Goal: Information Seeking & Learning: Learn about a topic

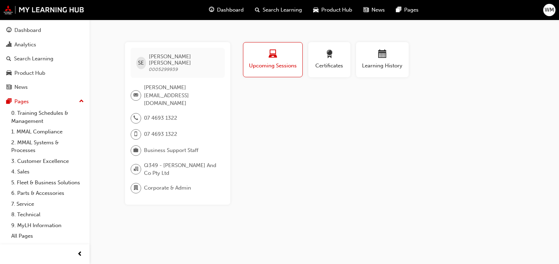
click at [556, 13] on div "Dashboard Search Learning Product Hub News Pages WM" at bounding box center [279, 10] width 559 height 20
click at [551, 12] on span "WM" at bounding box center [549, 10] width 9 height 8
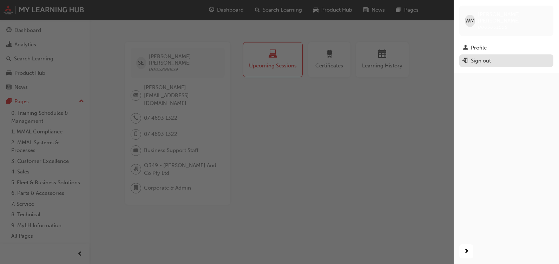
click at [467, 58] on span "exit-icon" at bounding box center [465, 61] width 5 height 6
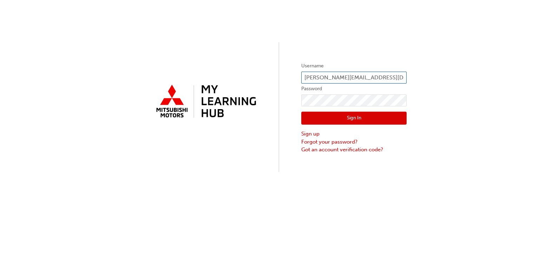
click at [321, 80] on input "[PERSON_NAME][EMAIL_ADDRESS][DOMAIN_NAME]" at bounding box center [353, 78] width 105 height 12
click at [324, 78] on input "[PERSON_NAME][EMAIL_ADDRESS][DOMAIN_NAME]" at bounding box center [353, 78] width 105 height 12
type input "[PERSON_NAME][EMAIL_ADDRESS][PERSON_NAME][DOMAIN_NAME]"
click at [343, 117] on button "Sign In" at bounding box center [353, 118] width 105 height 13
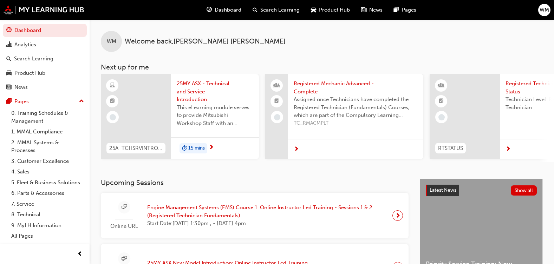
click at [285, 8] on span "Search Learning" at bounding box center [279, 10] width 39 height 8
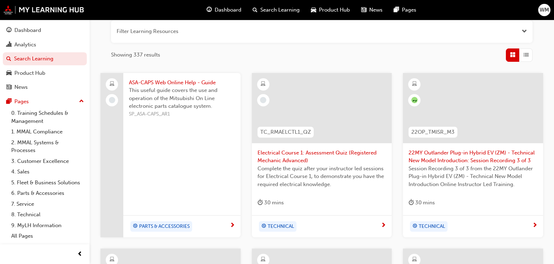
scroll to position [105, 0]
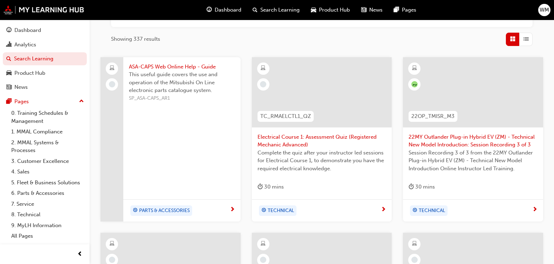
click at [291, 141] on span "Electrical Course 1: Assessment Quiz (Registered Mechanic Advanced)" at bounding box center [321, 141] width 129 height 16
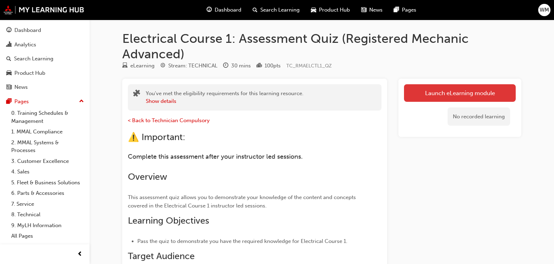
click at [503, 91] on link "Launch eLearning module" at bounding box center [460, 93] width 112 height 18
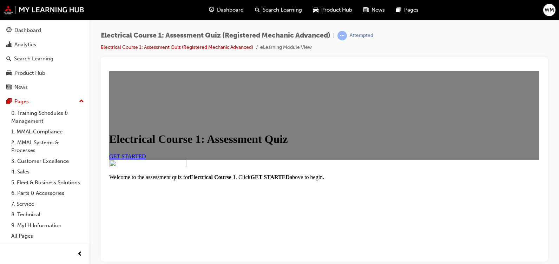
click at [146, 159] on span "GET STARTED" at bounding box center [127, 156] width 37 height 6
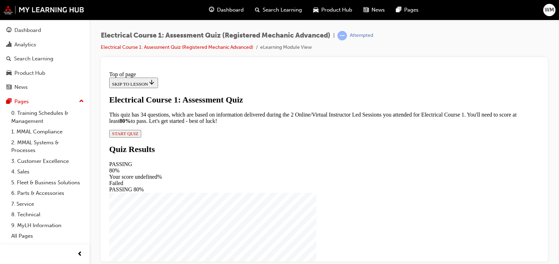
scroll to position [35, 0]
click at [138, 136] on span "START QUIZ" at bounding box center [125, 133] width 26 height 5
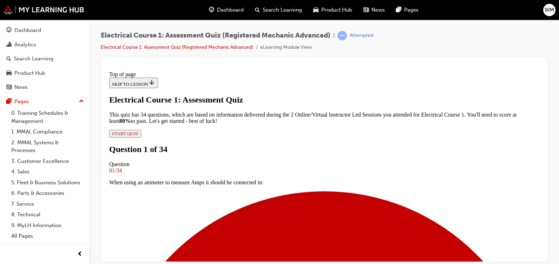
scroll to position [1, 0]
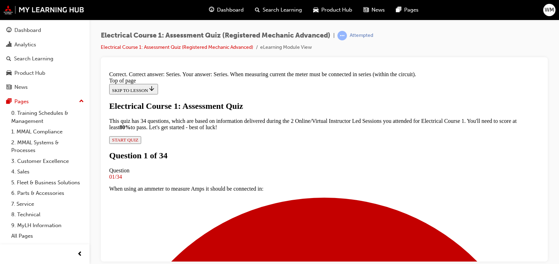
scroll to position [205, 0]
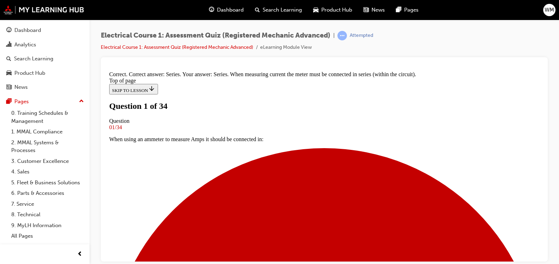
scroll to position [64, 0]
drag, startPoint x: 540, startPoint y: 165, endPoint x: 650, endPoint y: 264, distance: 148.2
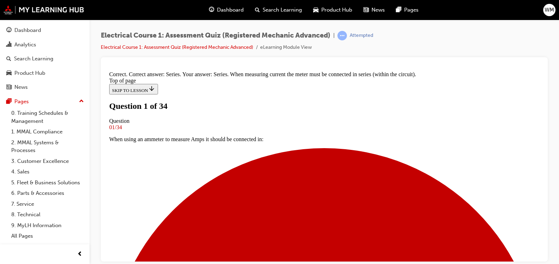
drag, startPoint x: 486, startPoint y: 170, endPoint x: 491, endPoint y: 234, distance: 63.8
drag, startPoint x: 539, startPoint y: 193, endPoint x: 649, endPoint y: 305, distance: 157.4
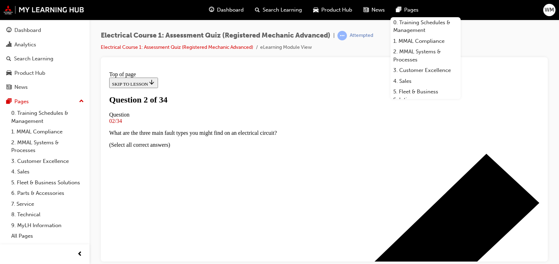
scroll to position [94, 0]
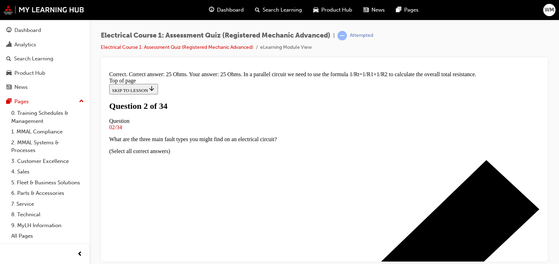
scroll to position [210, 0]
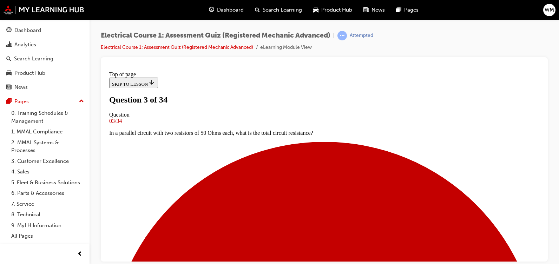
scroll to position [108, 0]
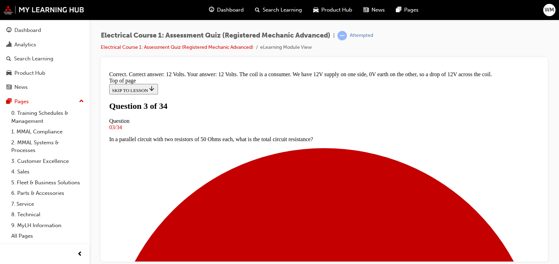
scroll to position [210, 0]
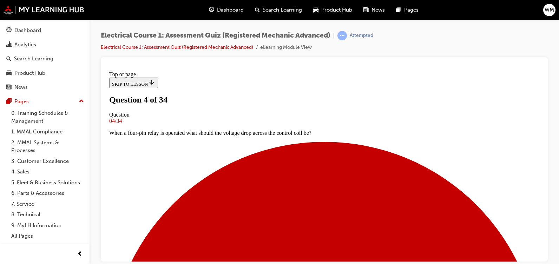
scroll to position [93, 0]
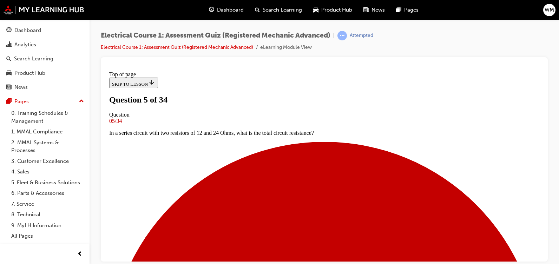
scroll to position [100, 0]
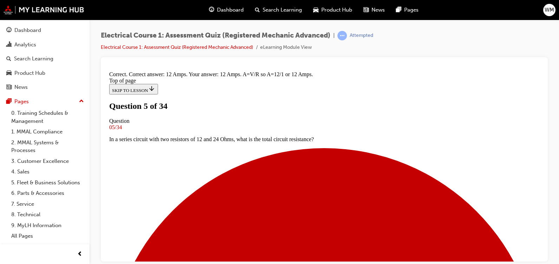
scroll to position [216, 0]
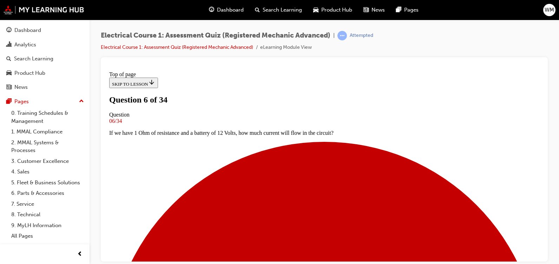
scroll to position [71, 0]
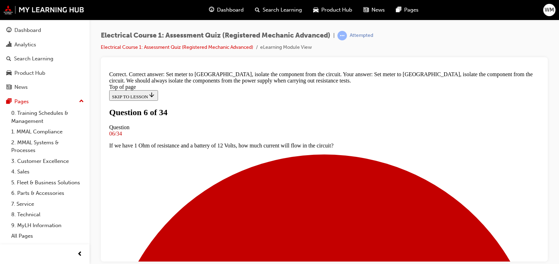
scroll to position [198, 0]
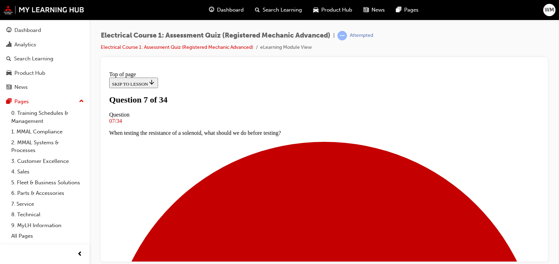
scroll to position [86, 0]
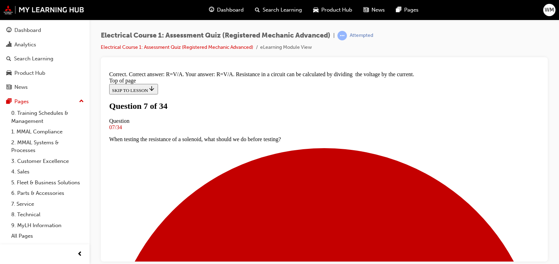
scroll to position [177, 0]
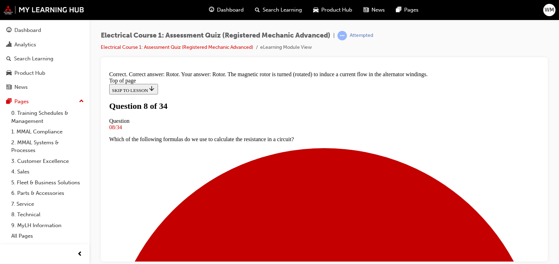
scroll to position [198, 0]
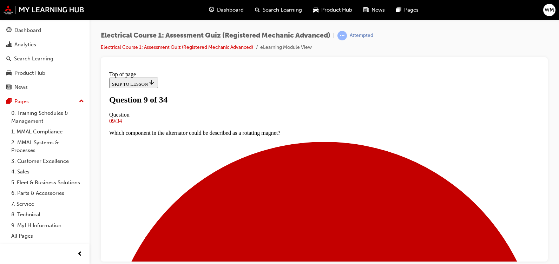
scroll to position [78, 0]
drag, startPoint x: 541, startPoint y: 177, endPoint x: 649, endPoint y: 286, distance: 154.2
drag, startPoint x: 212, startPoint y: 124, endPoint x: 216, endPoint y: 128, distance: 5.7
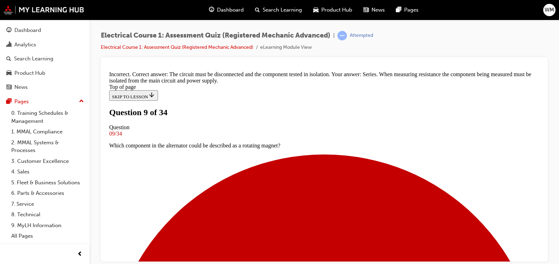
scroll to position [205, 0]
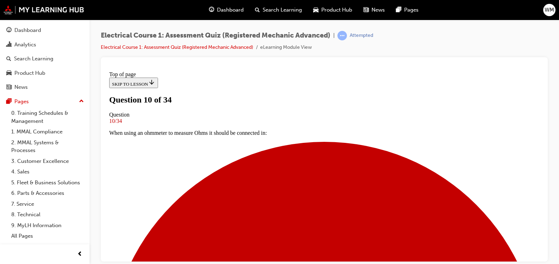
scroll to position [88, 0]
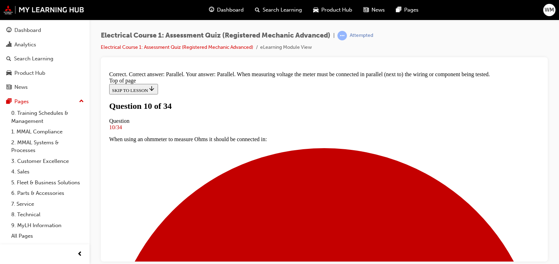
scroll to position [205, 0]
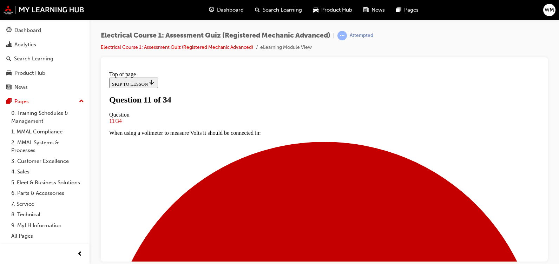
scroll to position [83, 0]
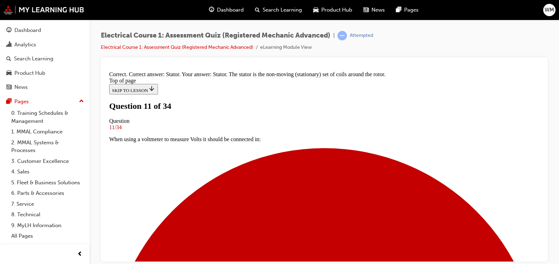
scroll to position [190, 0]
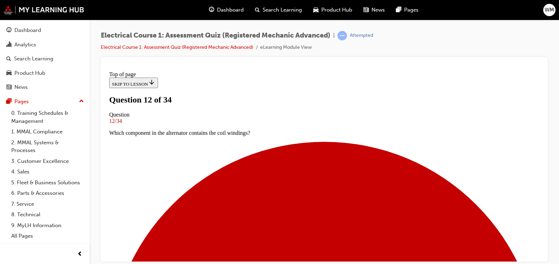
scroll to position [84, 0]
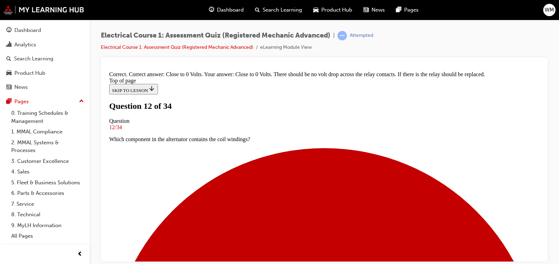
scroll to position [210, 0]
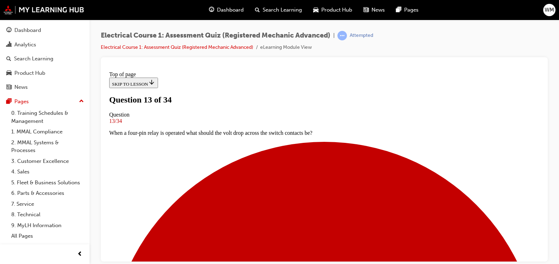
scroll to position [1, 0]
drag, startPoint x: 487, startPoint y: 195, endPoint x: 478, endPoint y: 249, distance: 55.1
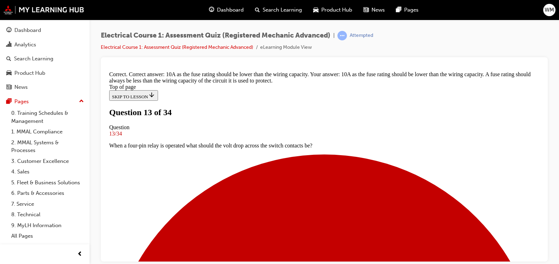
scroll to position [217, 0]
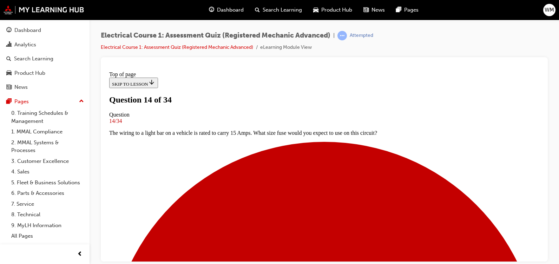
scroll to position [95, 0]
drag, startPoint x: 541, startPoint y: 172, endPoint x: 652, endPoint y: 288, distance: 160.4
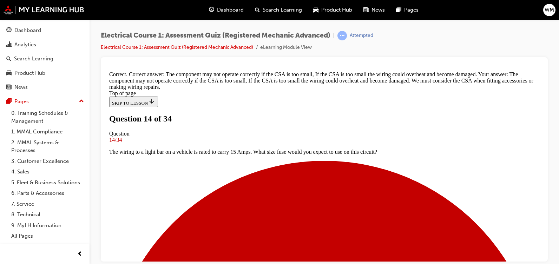
scroll to position [224, 0]
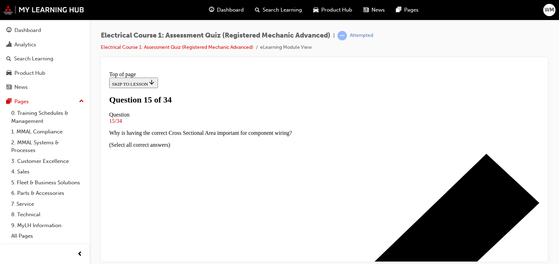
scroll to position [133, 0]
drag, startPoint x: 511, startPoint y: 256, endPoint x: 526, endPoint y: 244, distance: 19.3
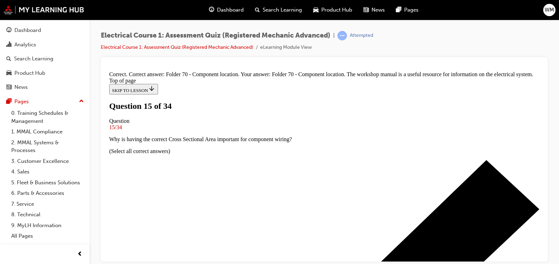
scroll to position [198, 0]
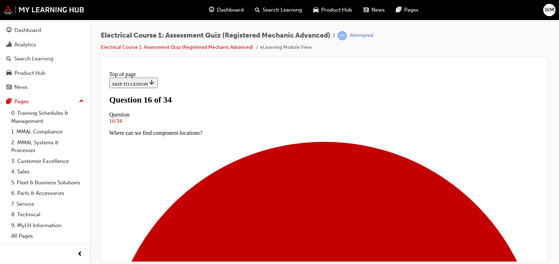
scroll to position [88, 0]
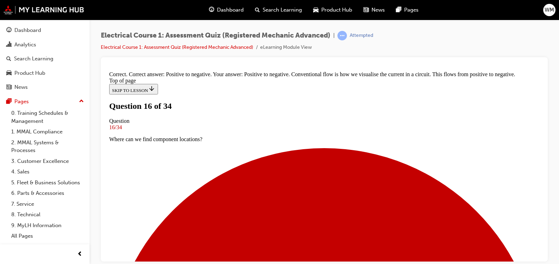
scroll to position [198, 0]
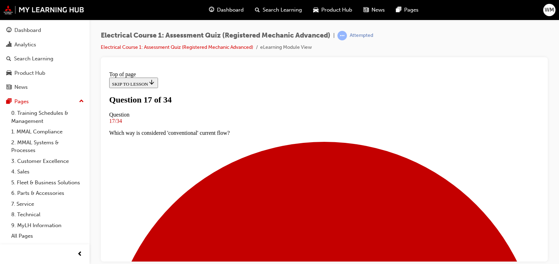
scroll to position [73, 0]
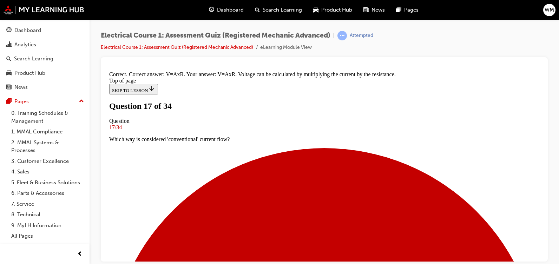
scroll to position [169, 0]
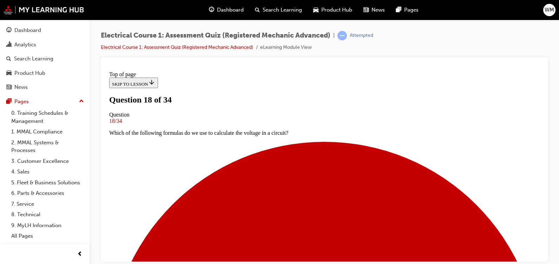
scroll to position [92, 0]
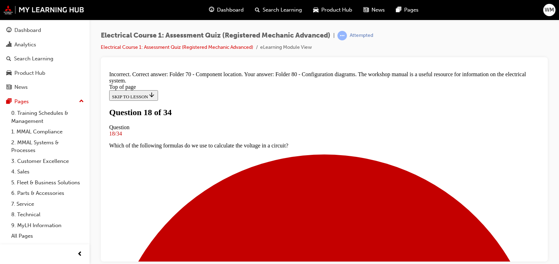
scroll to position [198, 0]
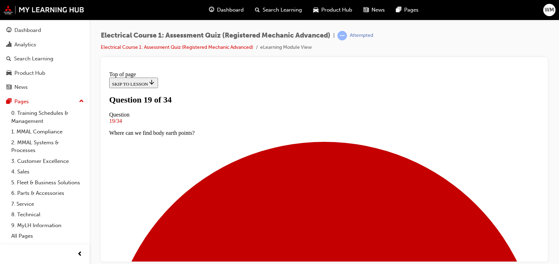
scroll to position [90, 0]
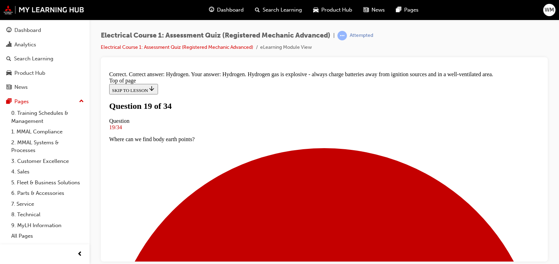
scroll to position [210, 0]
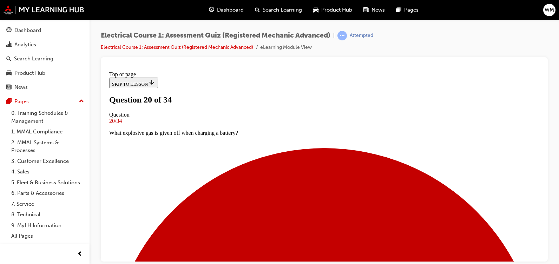
scroll to position [71, 0]
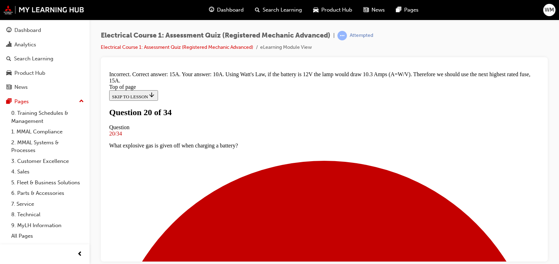
scroll to position [210, 0]
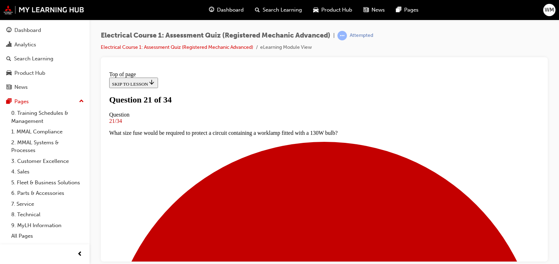
scroll to position [83, 0]
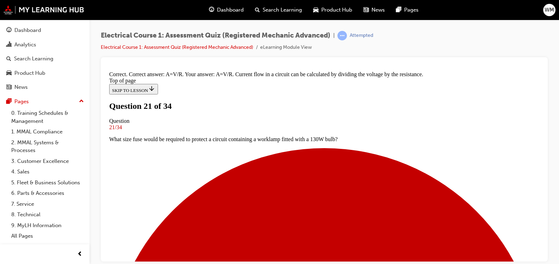
scroll to position [177, 0]
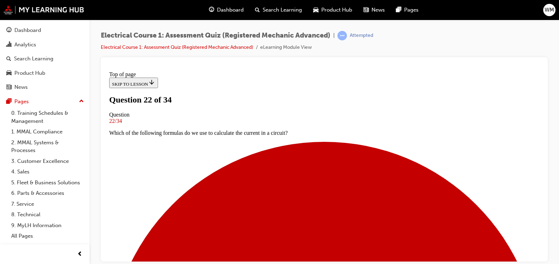
scroll to position [65, 0]
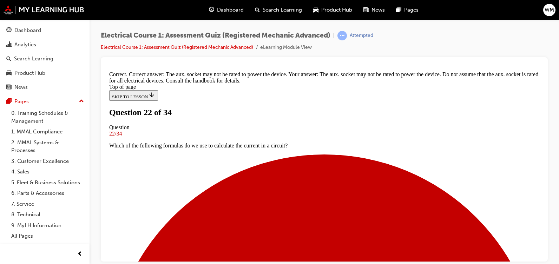
scroll to position [182, 0]
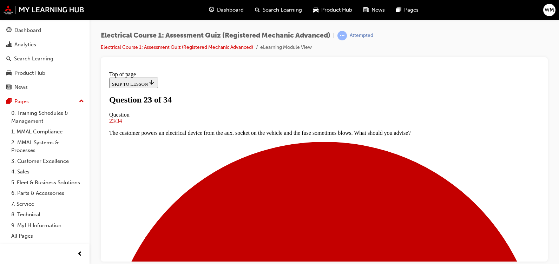
scroll to position [91, 0]
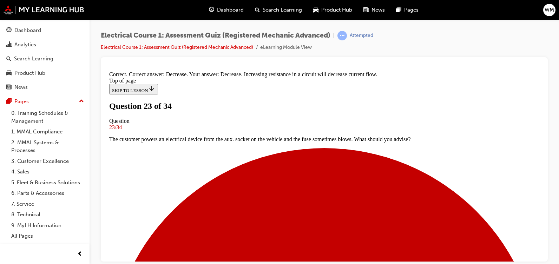
scroll to position [190, 0]
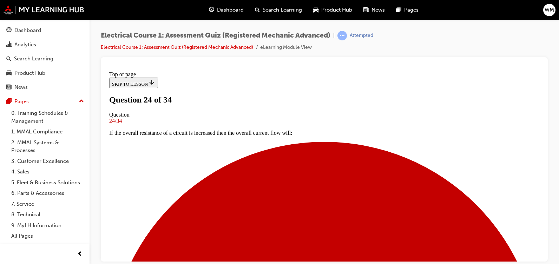
scroll to position [61, 0]
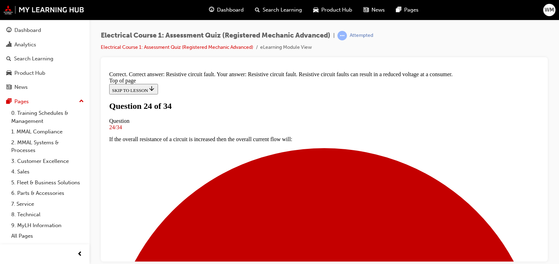
scroll to position [162, 0]
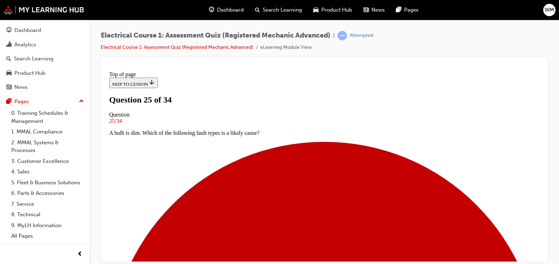
scroll to position [64, 0]
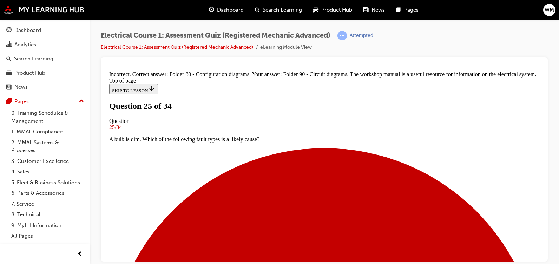
scroll to position [198, 0]
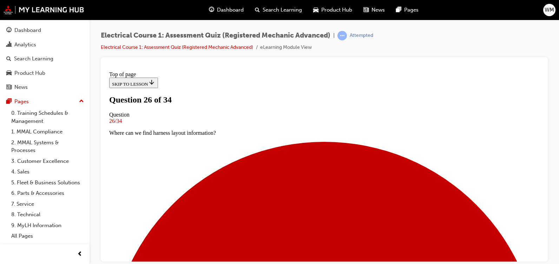
scroll to position [103, 0]
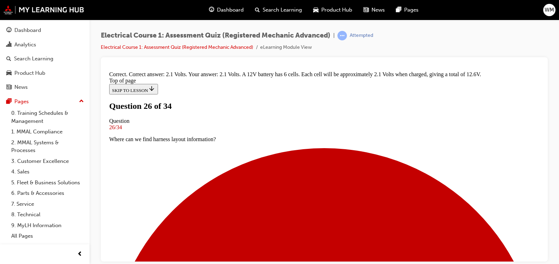
scroll to position [212, 0]
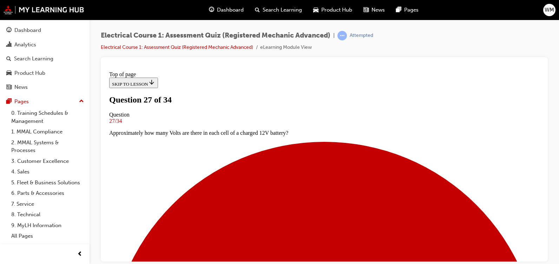
scroll to position [55, 0]
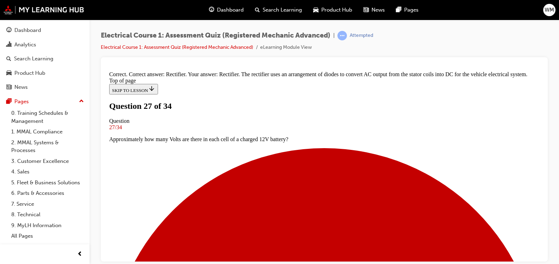
scroll to position [198, 0]
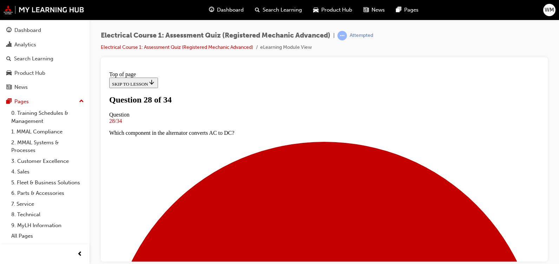
scroll to position [76, 0]
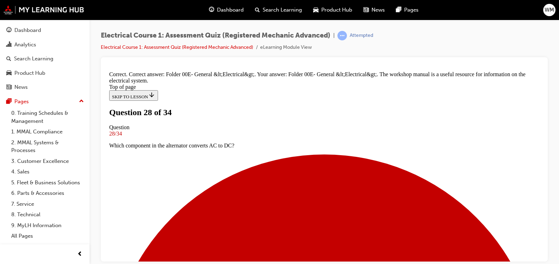
scroll to position [198, 0]
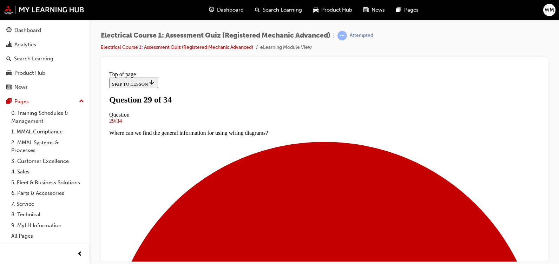
scroll to position [100, 0]
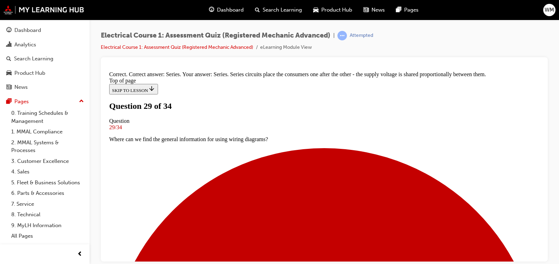
scroll to position [212, 0]
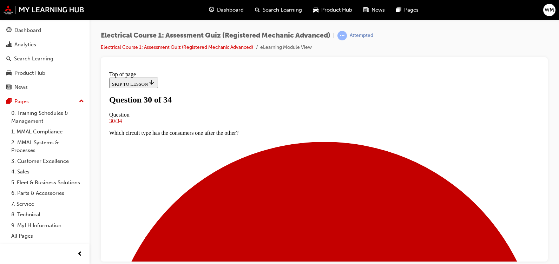
scroll to position [87, 0]
drag, startPoint x: 538, startPoint y: 160, endPoint x: 649, endPoint y: 270, distance: 156.2
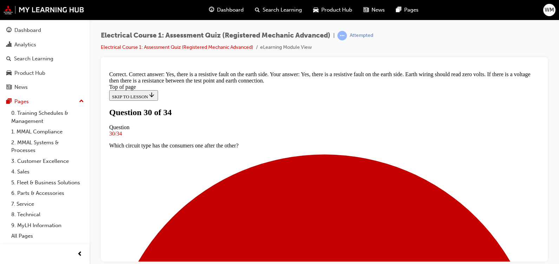
scroll to position [238, 0]
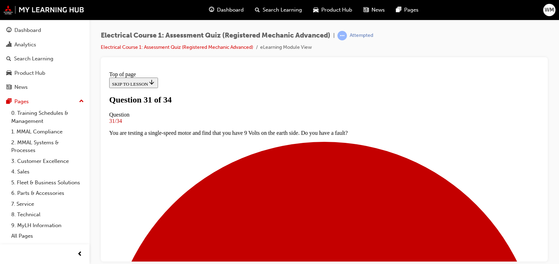
scroll to position [94, 0]
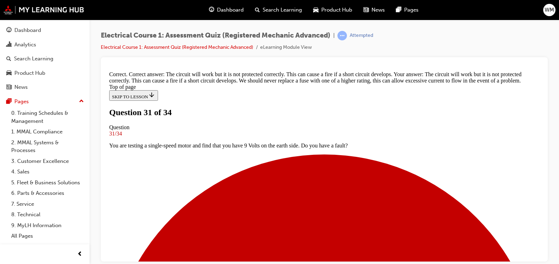
scroll to position [219, 0]
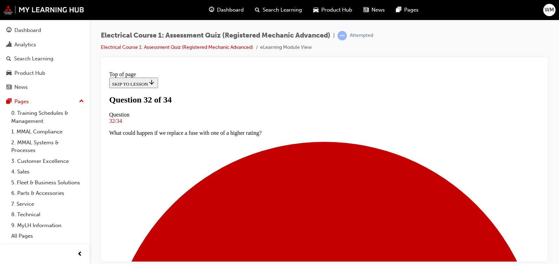
scroll to position [95, 0]
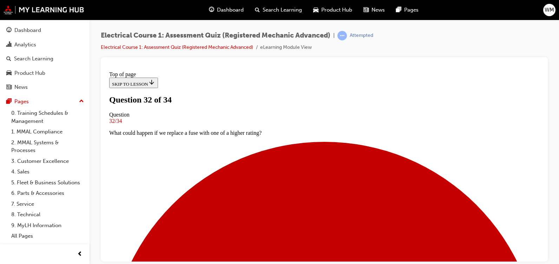
scroll to position [138, 0]
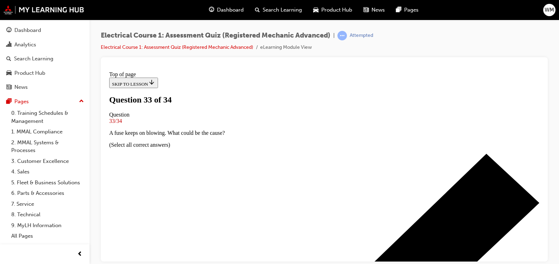
scroll to position [109, 0]
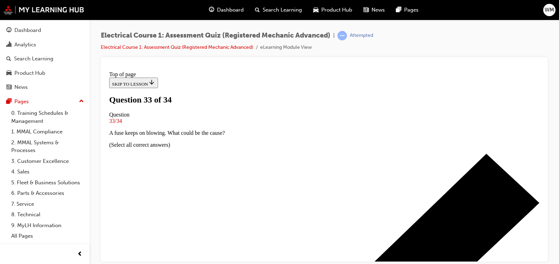
scroll to position [180, 0]
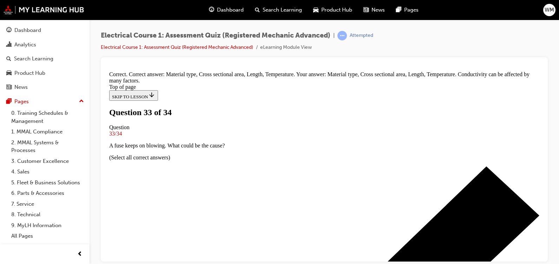
scroll to position [258, 0]
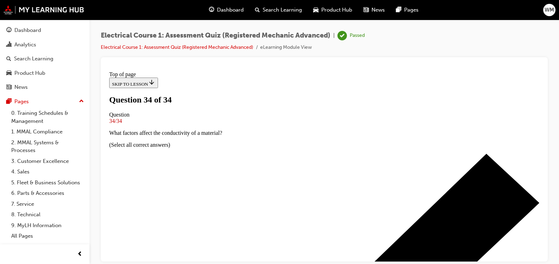
scroll to position [165, 0]
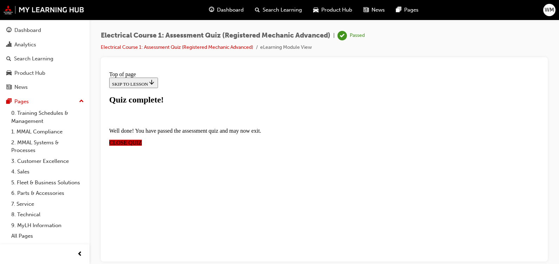
click at [142, 139] on span "CLOSE QUIZ" at bounding box center [125, 142] width 33 height 6
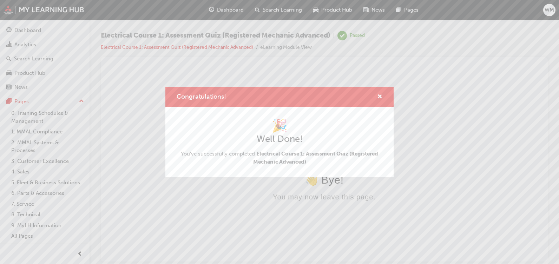
scroll to position [0, 0]
click at [378, 95] on span "cross-icon" at bounding box center [379, 97] width 5 height 6
